Goal: Use online tool/utility: Utilize a website feature to perform a specific function

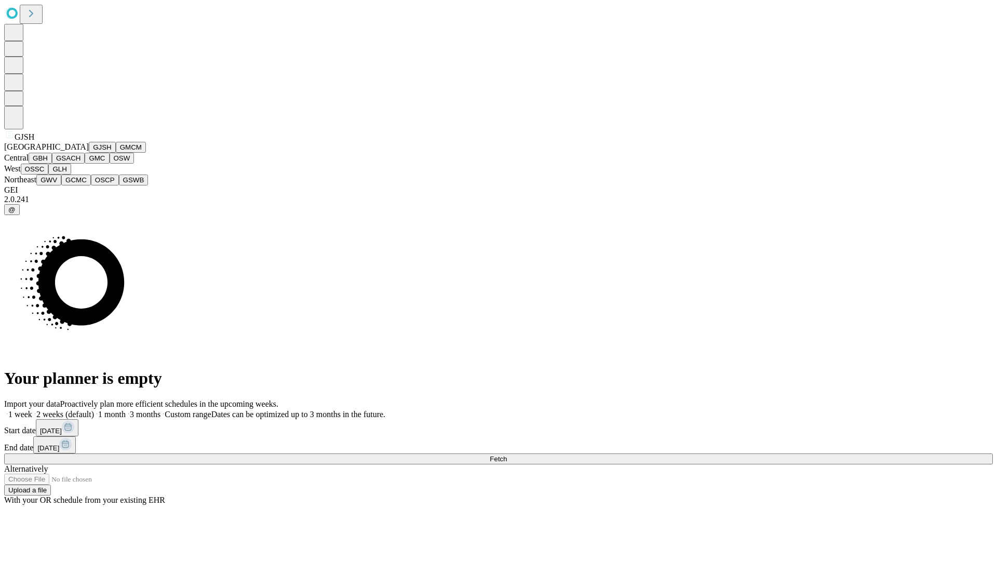
click at [89, 153] on button "GJSH" at bounding box center [102, 147] width 27 height 11
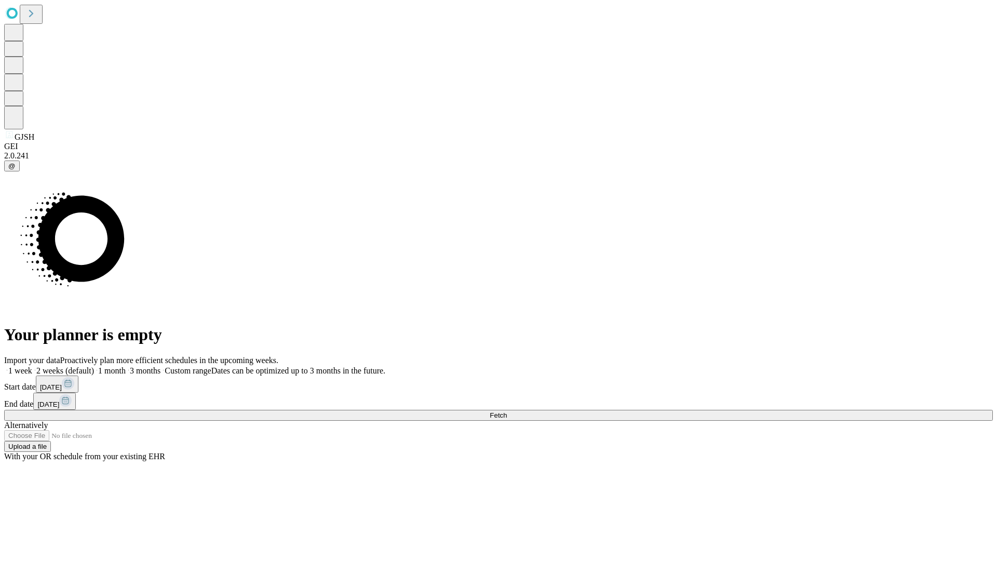
click at [32, 366] on label "1 week" at bounding box center [18, 370] width 28 height 9
click at [507, 411] on span "Fetch" at bounding box center [498, 415] width 17 height 8
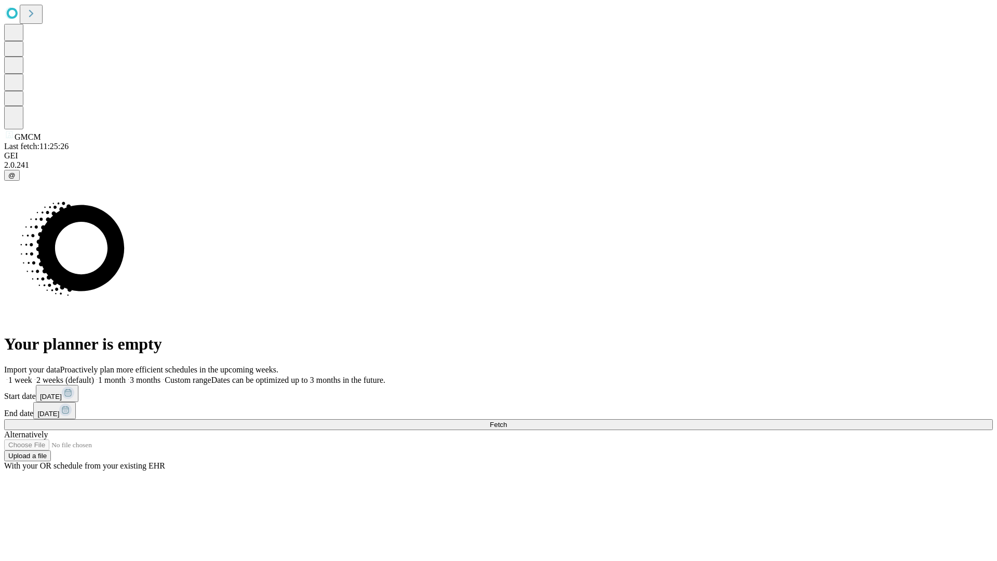
click at [32, 376] on label "1 week" at bounding box center [18, 380] width 28 height 9
click at [507, 421] on span "Fetch" at bounding box center [498, 425] width 17 height 8
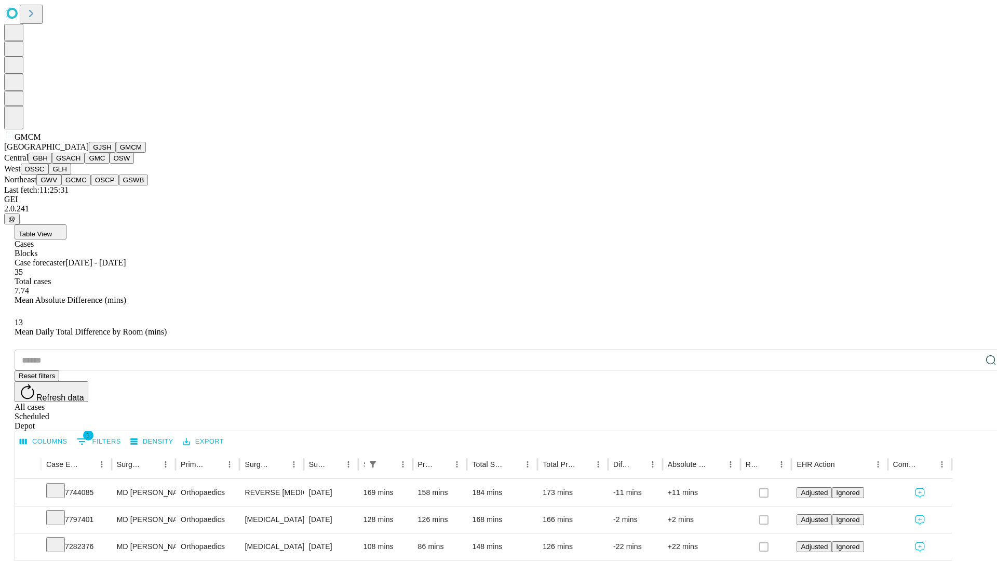
click at [52, 164] on button "GBH" at bounding box center [40, 158] width 23 height 11
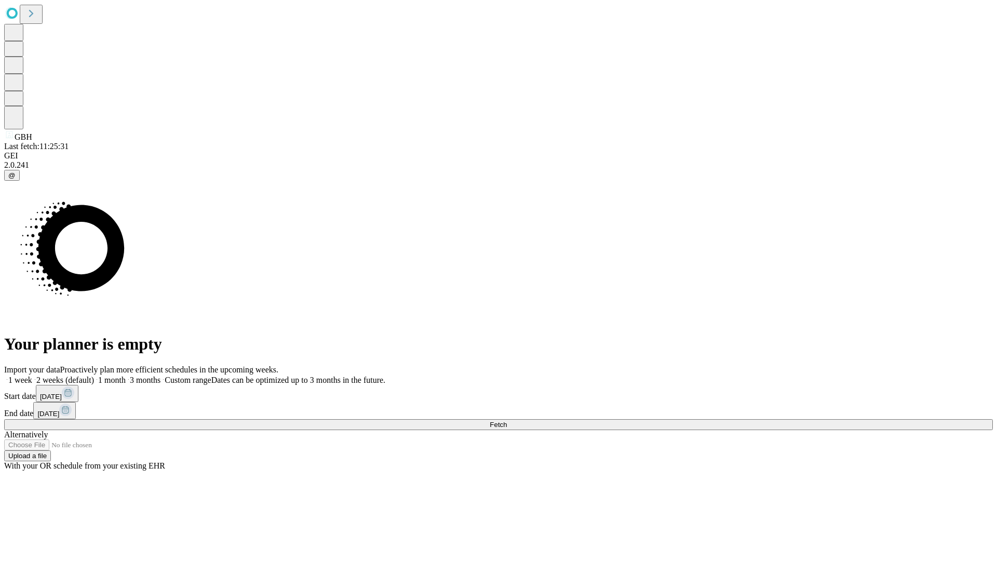
click at [32, 376] on label "1 week" at bounding box center [18, 380] width 28 height 9
click at [507, 421] on span "Fetch" at bounding box center [498, 425] width 17 height 8
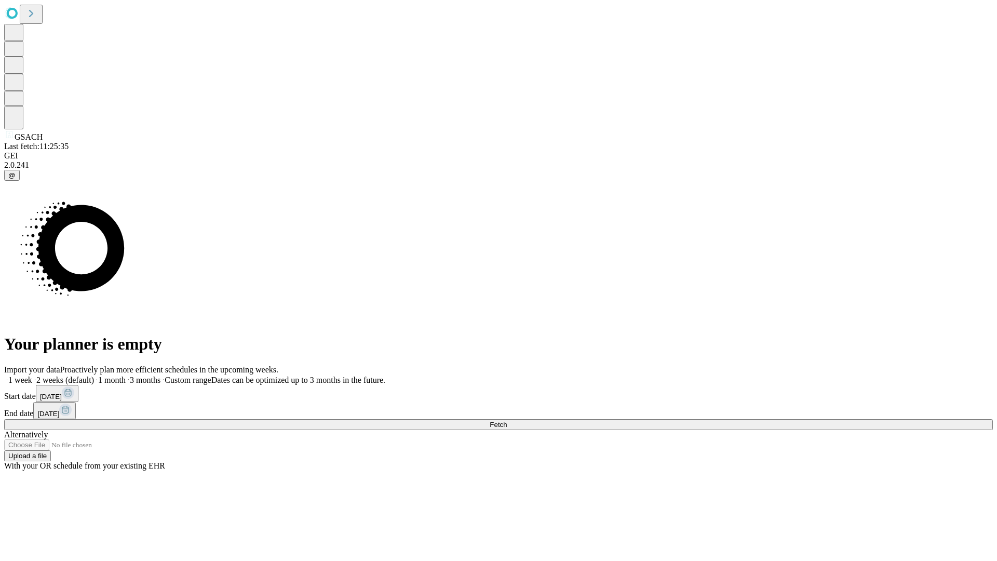
click at [32, 376] on label "1 week" at bounding box center [18, 380] width 28 height 9
click at [507, 421] on span "Fetch" at bounding box center [498, 425] width 17 height 8
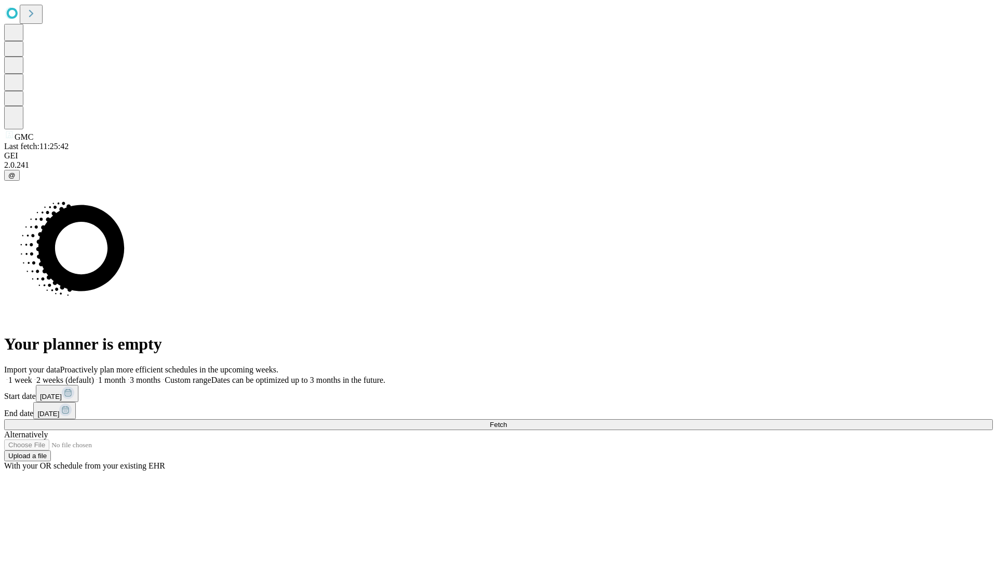
click at [507, 421] on span "Fetch" at bounding box center [498, 425] width 17 height 8
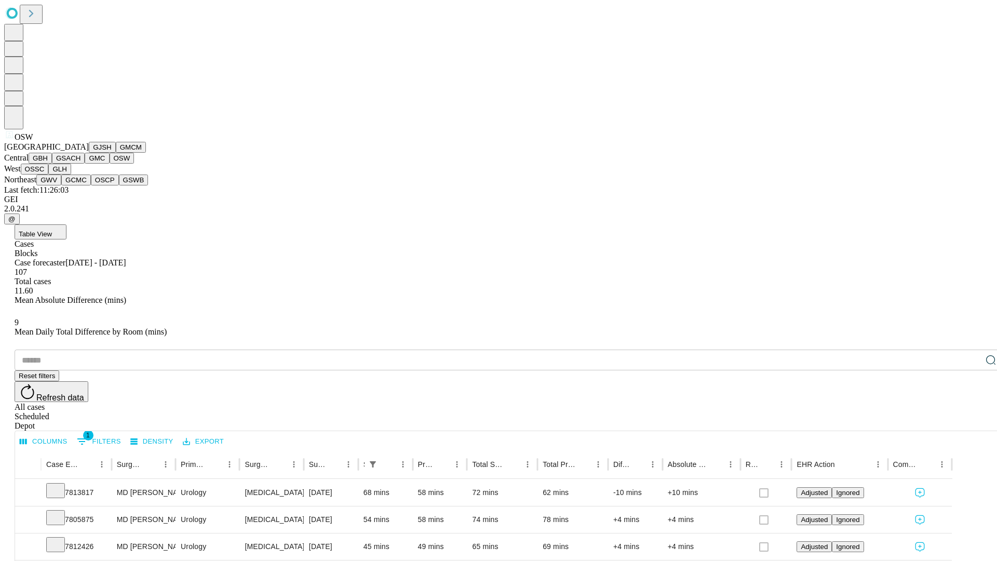
click at [49, 175] on button "OSSC" at bounding box center [35, 169] width 28 height 11
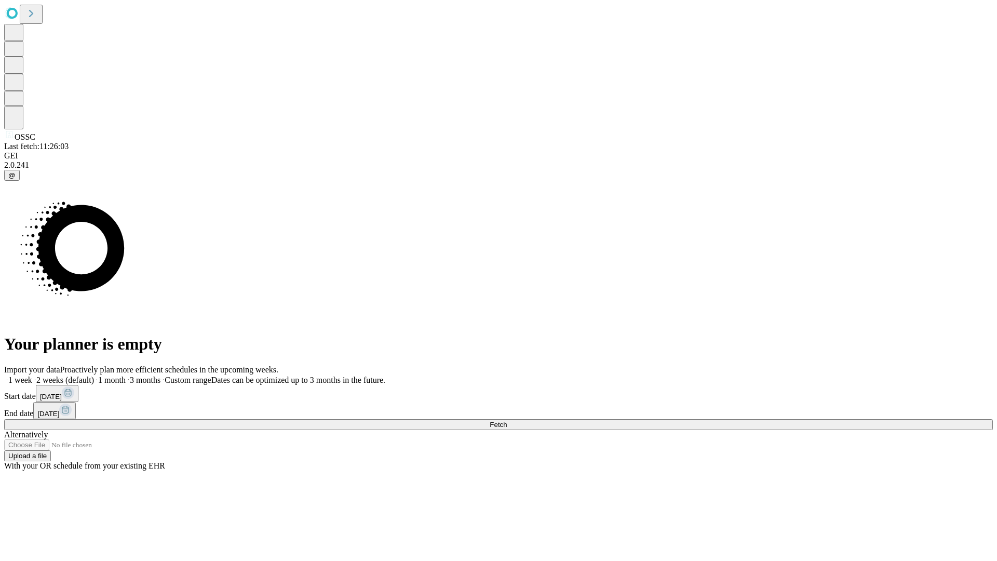
click at [32, 376] on label "1 week" at bounding box center [18, 380] width 28 height 9
click at [507, 421] on span "Fetch" at bounding box center [498, 425] width 17 height 8
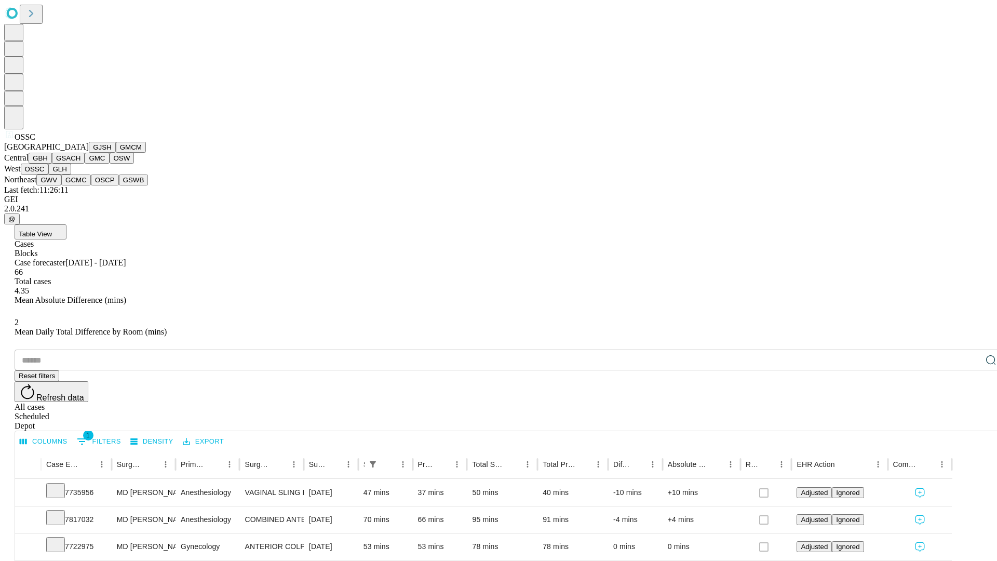
click at [71, 175] on button "GLH" at bounding box center [59, 169] width 22 height 11
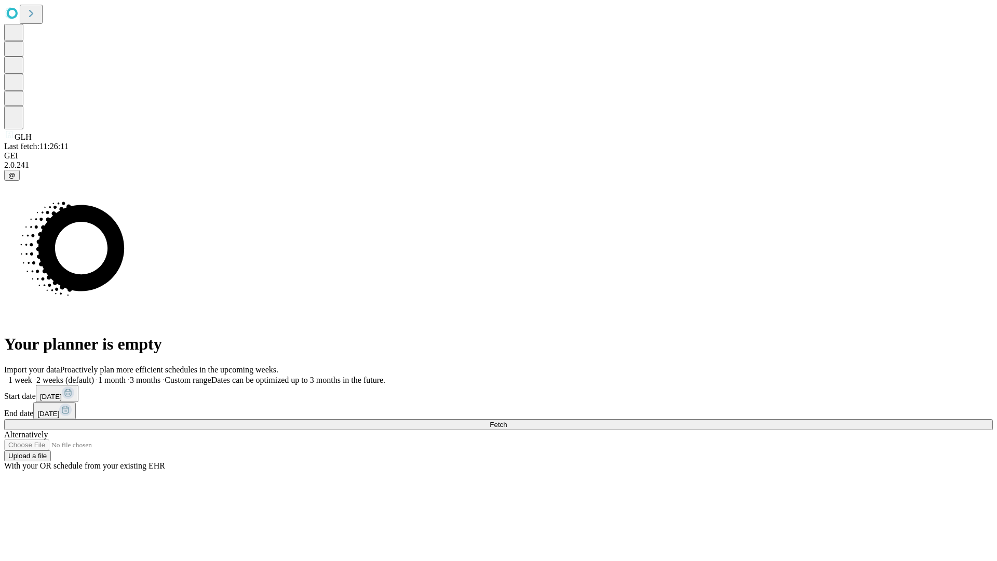
click at [32, 376] on label "1 week" at bounding box center [18, 380] width 28 height 9
click at [507, 421] on span "Fetch" at bounding box center [498, 425] width 17 height 8
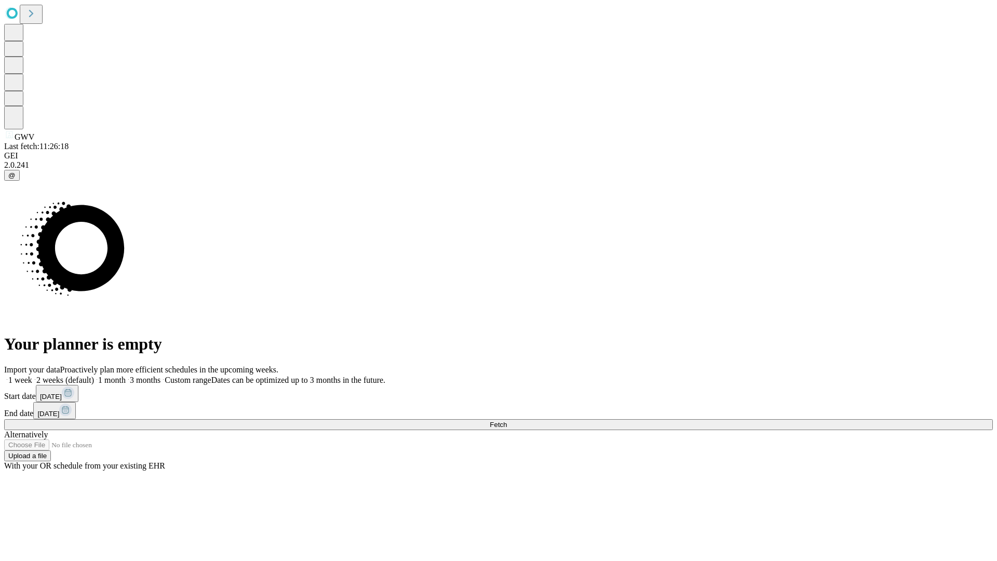
click at [32, 376] on label "1 week" at bounding box center [18, 380] width 28 height 9
click at [507, 421] on span "Fetch" at bounding box center [498, 425] width 17 height 8
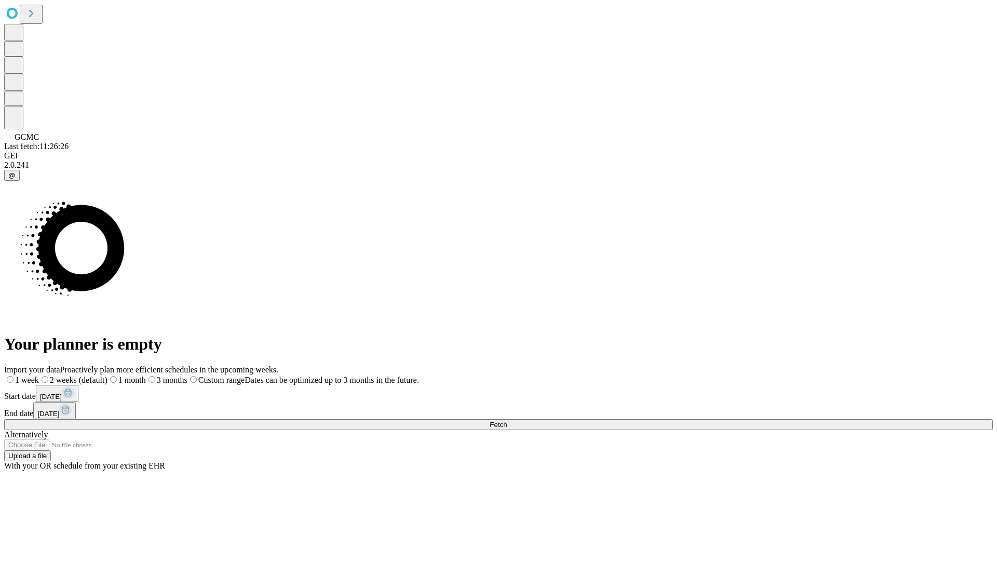
click at [39, 376] on label "1 week" at bounding box center [21, 380] width 35 height 9
click at [507, 421] on span "Fetch" at bounding box center [498, 425] width 17 height 8
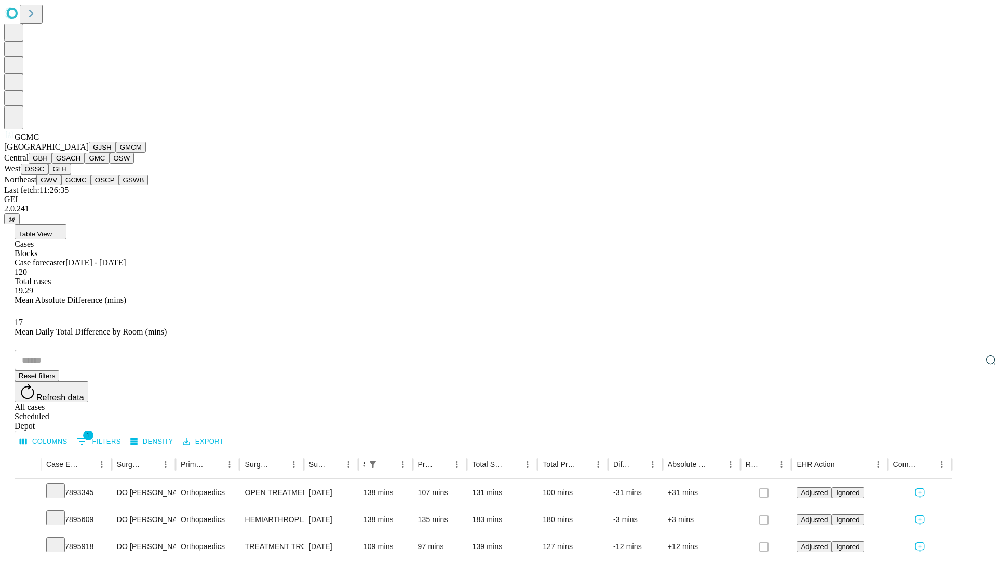
click at [91, 185] on button "OSCP" at bounding box center [105, 180] width 28 height 11
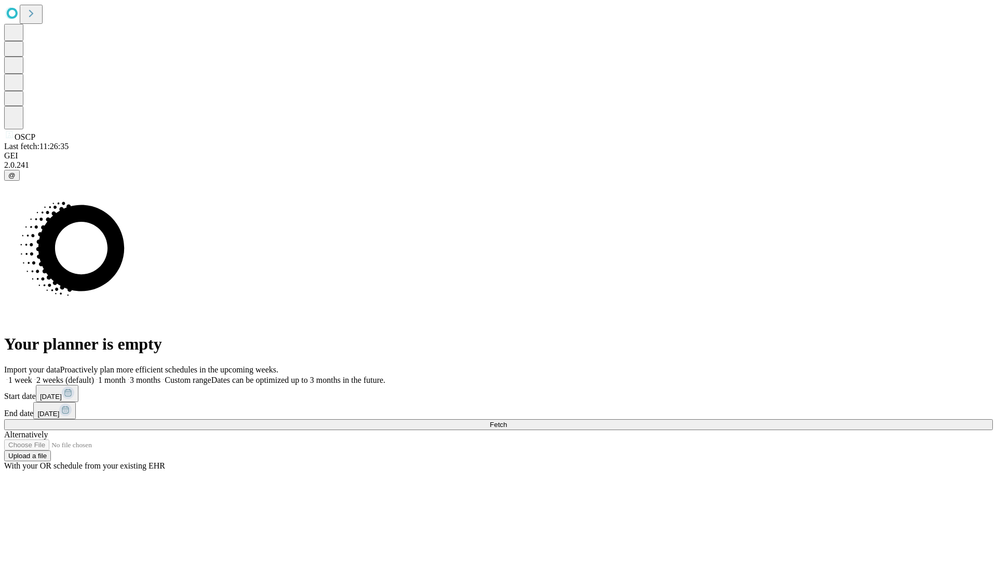
click at [507, 421] on span "Fetch" at bounding box center [498, 425] width 17 height 8
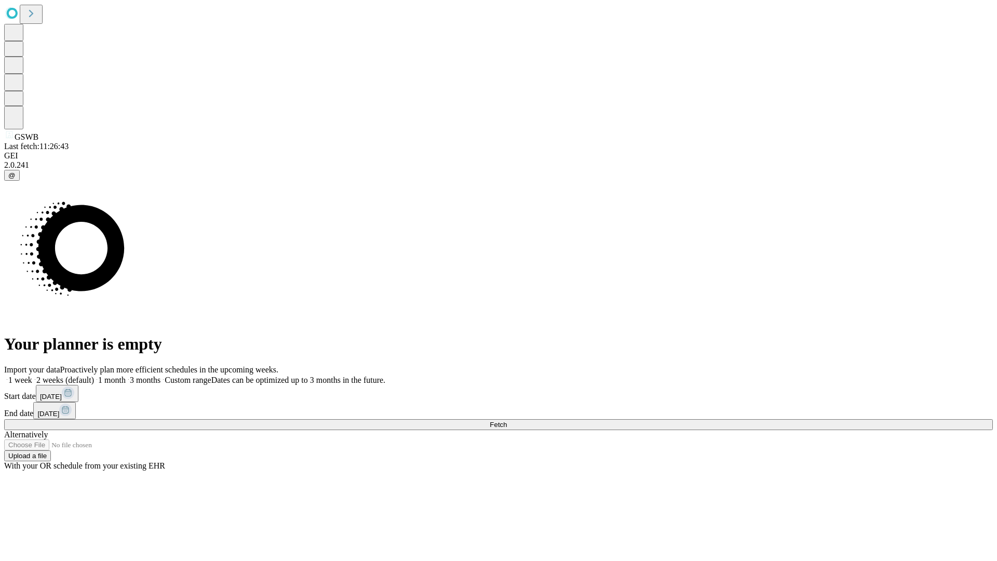
click at [32, 376] on label "1 week" at bounding box center [18, 380] width 28 height 9
click at [507, 421] on span "Fetch" at bounding box center [498, 425] width 17 height 8
